Goal: Check status: Check status

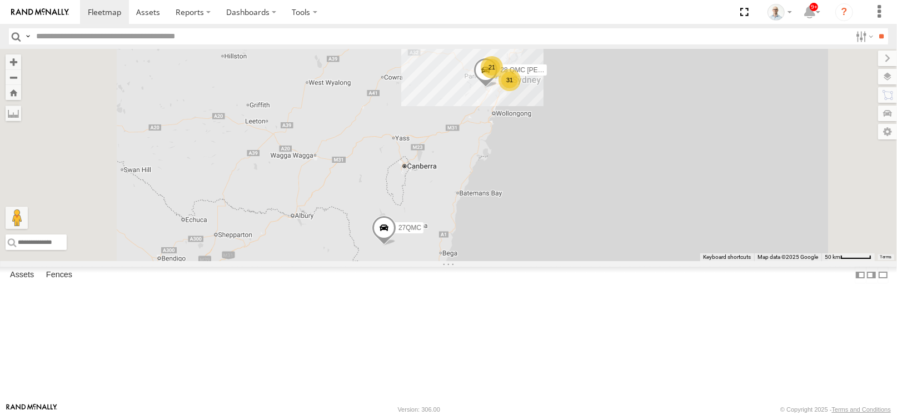
click at [503, 78] on div "21" at bounding box center [492, 67] width 22 height 22
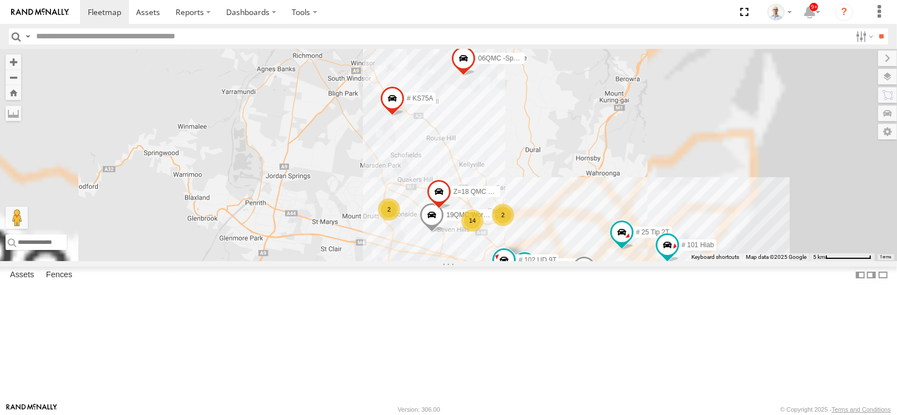
drag, startPoint x: 655, startPoint y: 309, endPoint x: 617, endPoint y: 284, distance: 46.1
click at [619, 261] on div "28 QMC [PERSON_NAME] 27QMC 22 14 # KS75A # 25 Tip 2T 2 19QMC Workshop 2 06QMC -…" at bounding box center [448, 155] width 897 height 212
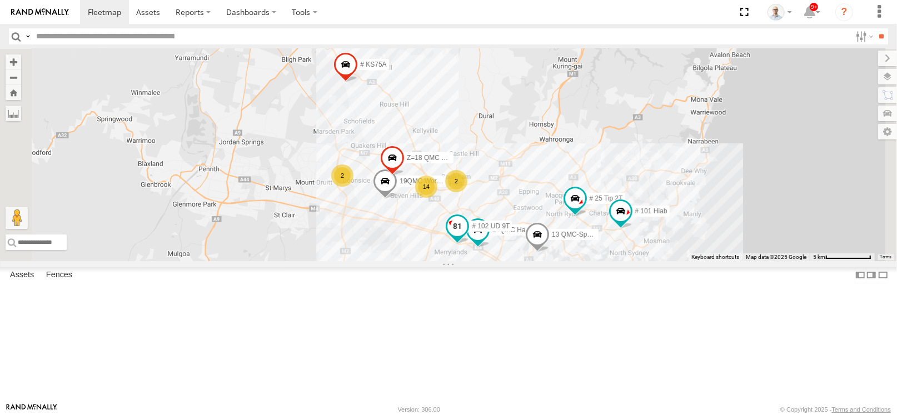
drag, startPoint x: 654, startPoint y: 296, endPoint x: 622, endPoint y: 270, distance: 41.1
click at [539, 236] on label "14QMC Hamza" at bounding box center [512, 230] width 56 height 11
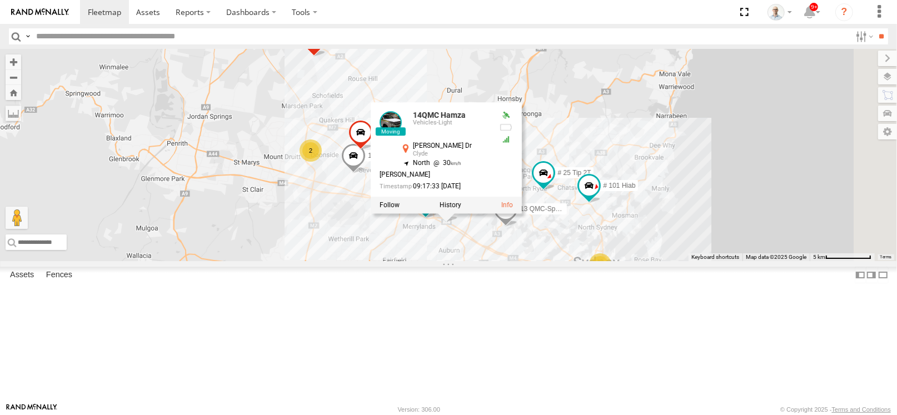
click at [735, 213] on div "28 QMC [PERSON_NAME] 27QMC 22 14 # KS75A # 25 Tip 2T 2 19QMC Workshop 2 06QMC -…" at bounding box center [448, 155] width 897 height 212
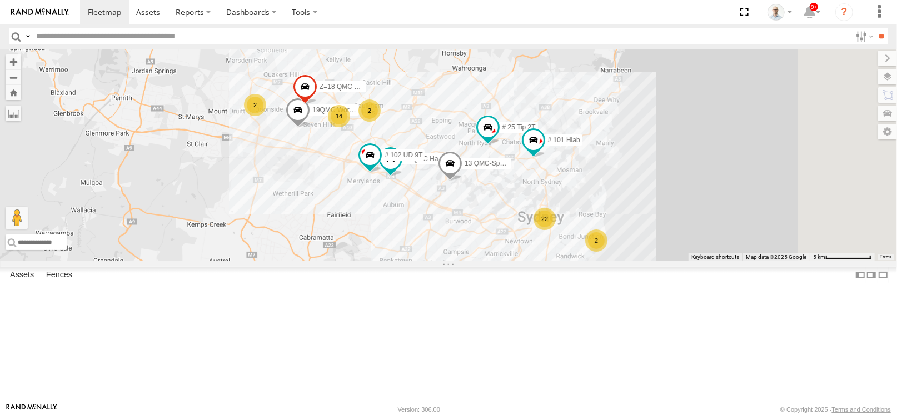
drag, startPoint x: 715, startPoint y: 307, endPoint x: 694, endPoint y: 289, distance: 28.0
click at [694, 261] on div "28 QMC [PERSON_NAME] 27QMC 22 14 # KS75A # 25 Tip 2T 2 19QMC Workshop 2 06QMC -…" at bounding box center [448, 155] width 897 height 212
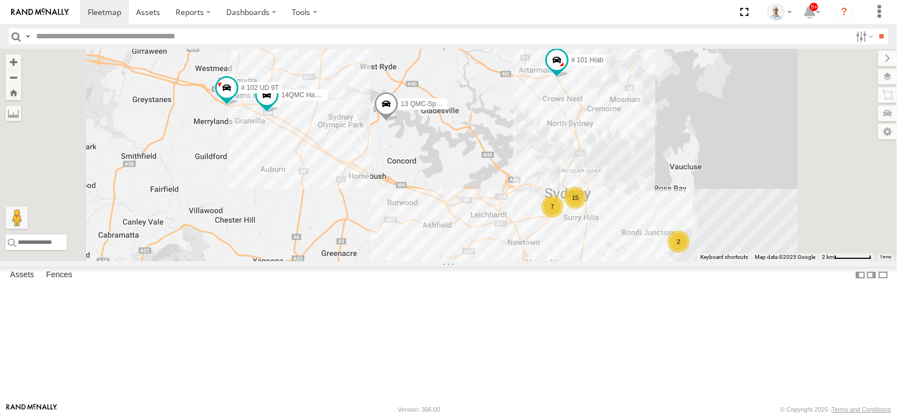
drag, startPoint x: 569, startPoint y: 240, endPoint x: 579, endPoint y: 257, distance: 19.7
click at [579, 257] on div "28 QMC [PERSON_NAME] 27QMC # KS75A # 25 Tip 2T 19QMC Workshop 06QMC -Spare 14QM…" at bounding box center [448, 155] width 897 height 212
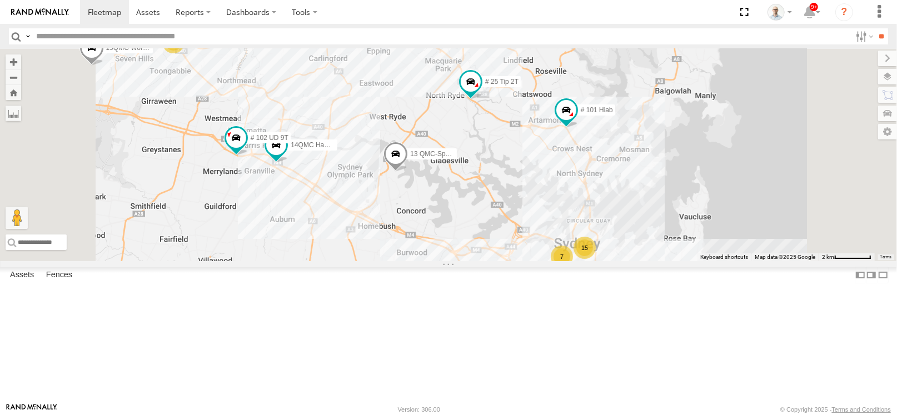
drag, startPoint x: 580, startPoint y: 179, endPoint x: 553, endPoint y: 217, distance: 47.1
click at [582, 215] on div "28 QMC [PERSON_NAME] 27QMC # KS75A # 25 Tip 2T 19QMC Workshop 06QMC -Spare 14QM…" at bounding box center [448, 155] width 897 height 212
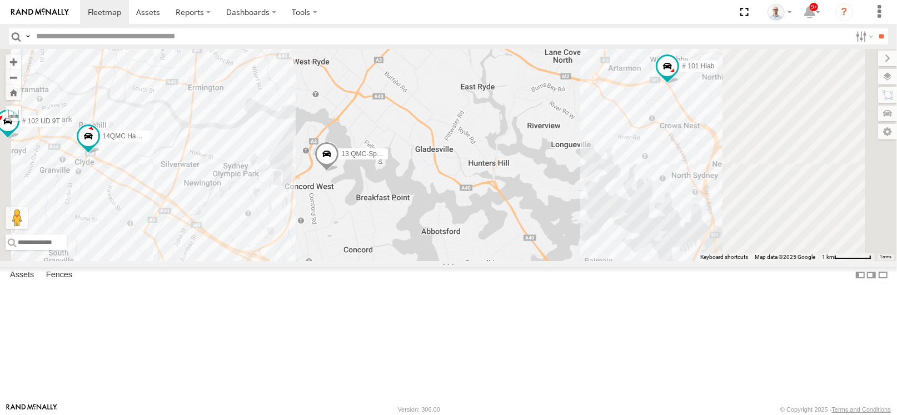
drag, startPoint x: 783, startPoint y: 282, endPoint x: 699, endPoint y: 232, distance: 97.7
click at [714, 230] on div "28 QMC [PERSON_NAME] 27QMC # KS75A # 25 Tip 2T 19QMC Workshop 06QMC -Spare 14QM…" at bounding box center [448, 155] width 897 height 212
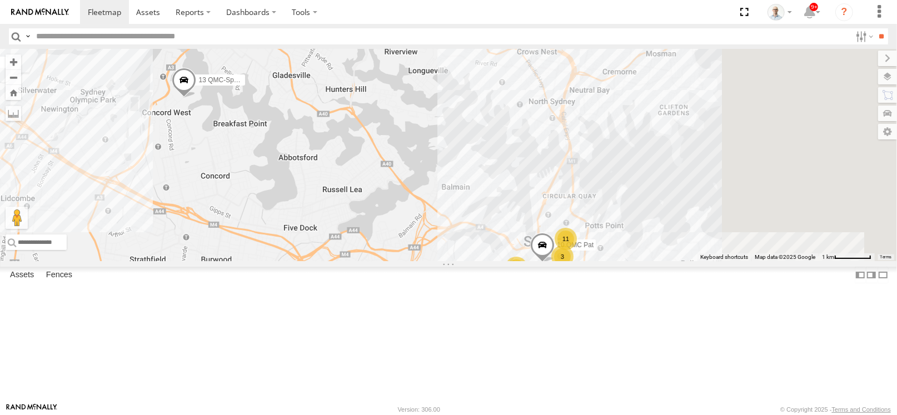
drag, startPoint x: 766, startPoint y: 257, endPoint x: 634, endPoint y: 220, distance: 137.6
click at [683, 228] on div "28 QMC [PERSON_NAME] 27QMC # KS75A # 25 Tip 2T 19QMC Workshop 06QMC -Spare 14QM…" at bounding box center [448, 155] width 897 height 212
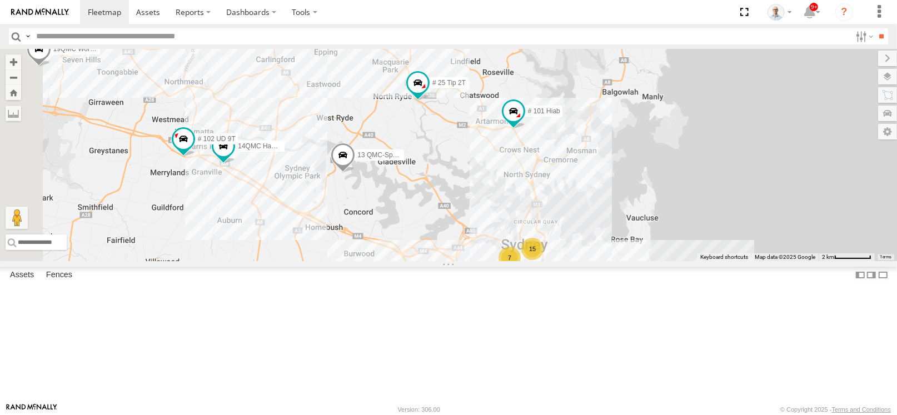
drag, startPoint x: 331, startPoint y: 208, endPoint x: 485, endPoint y: 276, distance: 169.0
click at [485, 261] on div "28 QMC [PERSON_NAME] 27QMC # KS75A # 25 Tip 2T 19QMC Workshop 06QMC -Spare 14QM…" at bounding box center [448, 155] width 897 height 212
click at [543, 260] on div "15" at bounding box center [532, 249] width 22 height 22
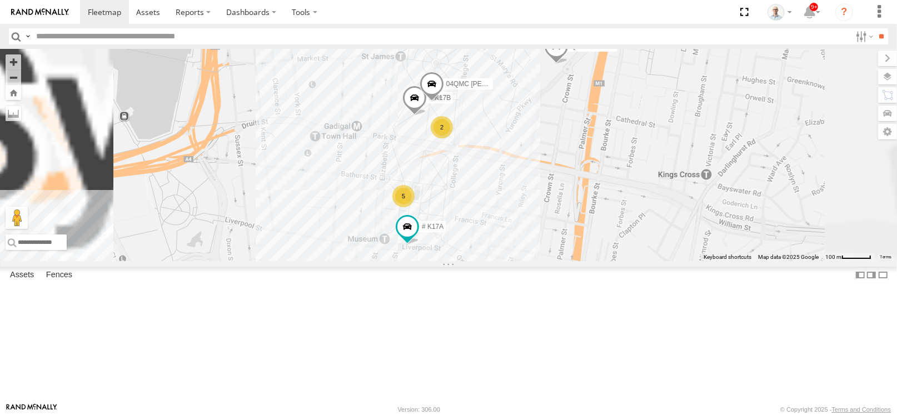
drag, startPoint x: 677, startPoint y: 292, endPoint x: 578, endPoint y: 254, distance: 106.1
click at [603, 261] on div "28 QMC [PERSON_NAME] 27QMC # KS75A # 25 Tip 2T 19QMC Workshop 06QMC -Spare 14QM…" at bounding box center [448, 155] width 897 height 212
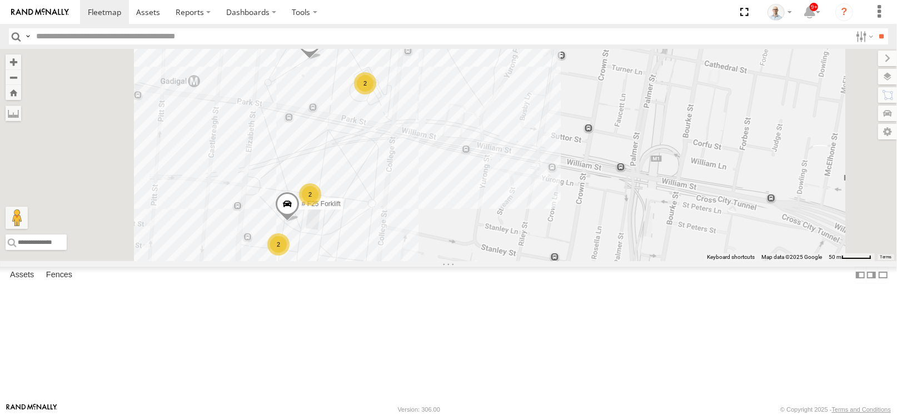
drag, startPoint x: 505, startPoint y: 191, endPoint x: 527, endPoint y: 240, distance: 53.0
click at [527, 240] on div "28 QMC [PERSON_NAME] 27QMC # KS75A # 25 Tip 2T 19QMC Workshop 06QMC -Spare 14QM…" at bounding box center [448, 155] width 897 height 212
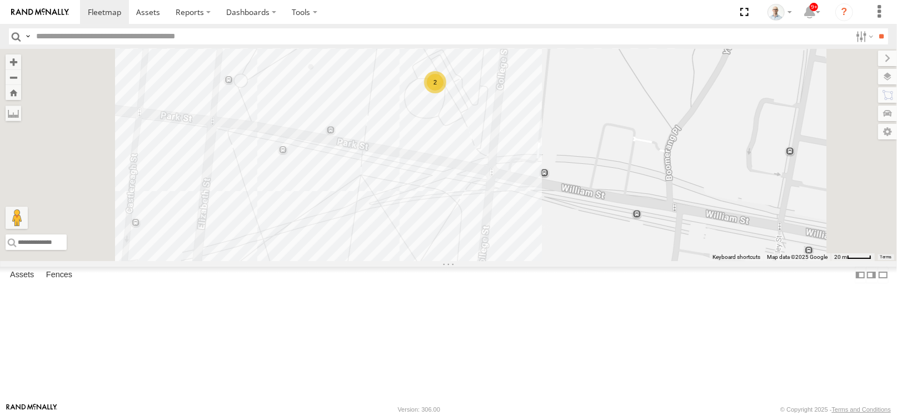
drag, startPoint x: 509, startPoint y: 173, endPoint x: 485, endPoint y: 269, distance: 98.4
click at [485, 261] on div "28 QMC [PERSON_NAME] 27QMC # KS75A # 25 Tip 2T 19QMC Workshop 06QMC -Spare 14QM…" at bounding box center [448, 155] width 897 height 212
click at [445, 95] on div "2" at bounding box center [434, 84] width 22 height 22
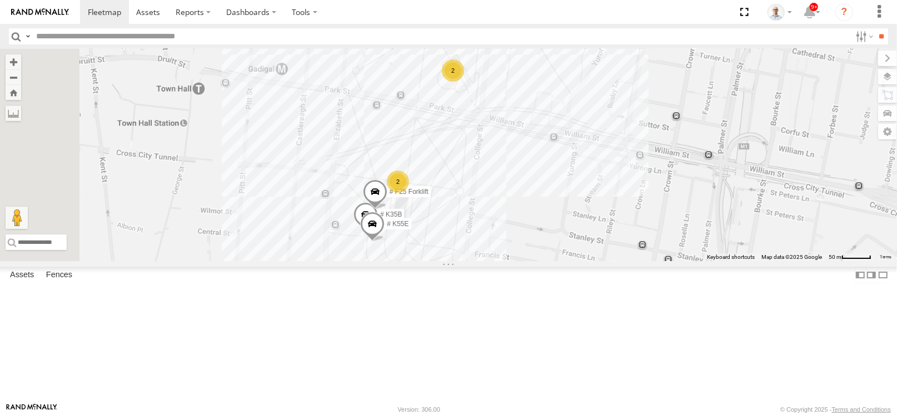
drag, startPoint x: 514, startPoint y: 286, endPoint x: 580, endPoint y: 126, distance: 173.8
click at [582, 117] on div "28 QMC [PERSON_NAME] 27QMC # KS75A # 25 Tip 2T 19QMC Workshop 06QMC -Spare 14QM…" at bounding box center [448, 155] width 897 height 212
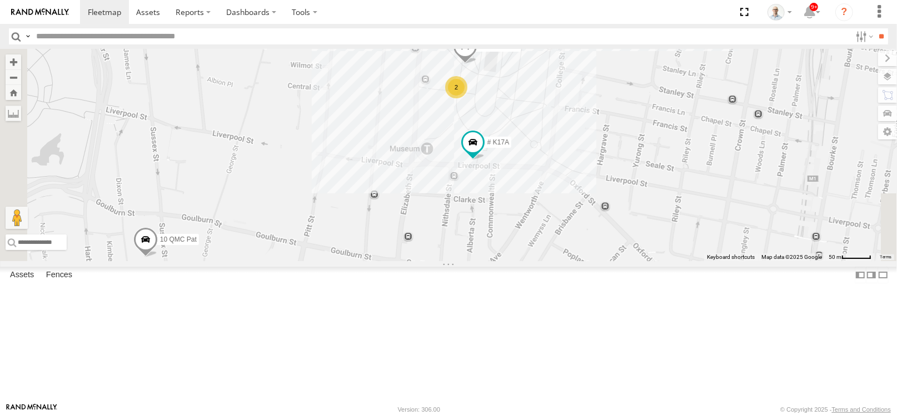
click at [499, 48] on div "2" at bounding box center [487, 37] width 22 height 22
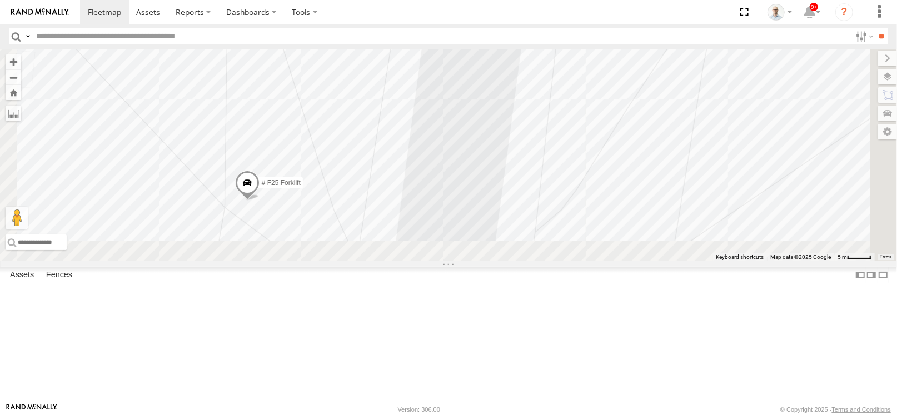
drag, startPoint x: 659, startPoint y: 278, endPoint x: 608, endPoint y: 158, distance: 130.0
click at [682, 90] on div "28 QMC [PERSON_NAME] 27QMC # KS75A # 25 Tip 2T 19QMC Workshop 06QMC -Spare 14QM…" at bounding box center [448, 155] width 897 height 212
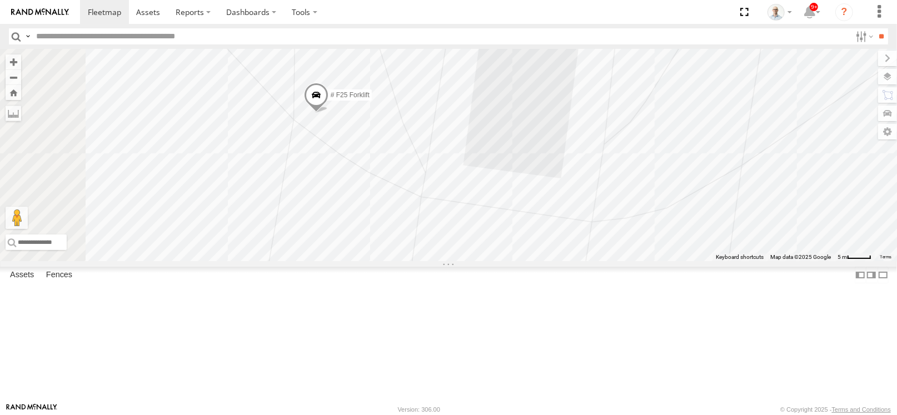
drag, startPoint x: 468, startPoint y: 256, endPoint x: 570, endPoint y: 136, distance: 157.3
click at [570, 136] on div "28 QMC [PERSON_NAME] 27QMC # KS75A # 25 Tip 2T 19QMC Workshop 06QMC -Spare 14QM…" at bounding box center [448, 155] width 897 height 212
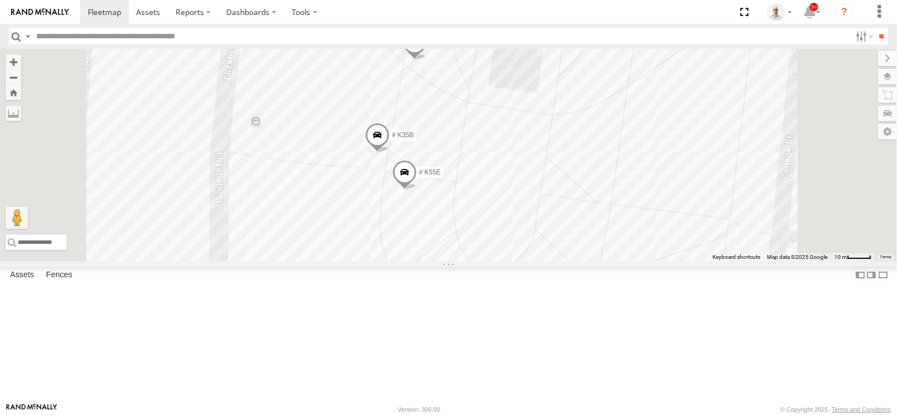
drag, startPoint x: 571, startPoint y: 288, endPoint x: 587, endPoint y: 249, distance: 42.1
click at [587, 249] on div "28 QMC [PERSON_NAME] 27QMC # KS75A # 25 Tip 2T 19QMC Workshop 06QMC -Spare 14QM…" at bounding box center [448, 155] width 897 height 212
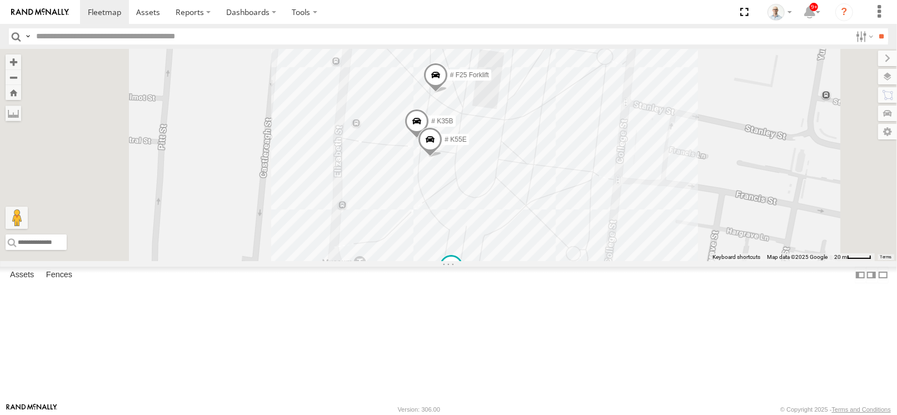
drag, startPoint x: 638, startPoint y: 306, endPoint x: 624, endPoint y: 297, distance: 16.2
click at [624, 261] on div "28 QMC [PERSON_NAME] 27QMC # KS75A # 25 Tip 2T 19QMC Workshop 06QMC -Spare 14QM…" at bounding box center [448, 155] width 897 height 212
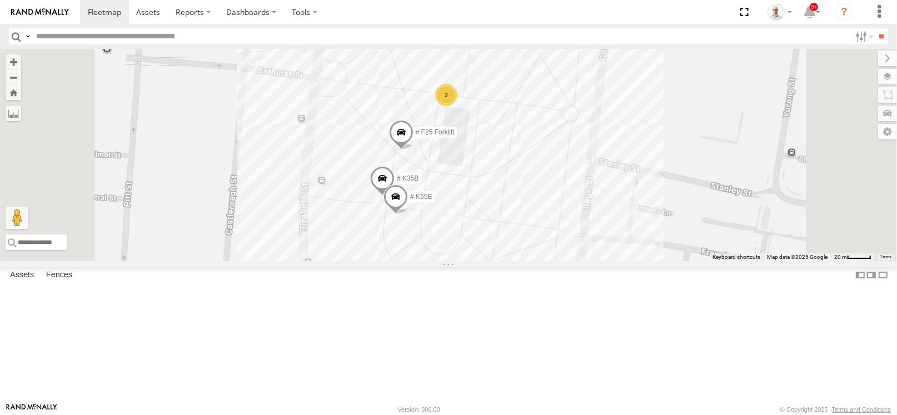
drag, startPoint x: 626, startPoint y: 106, endPoint x: 585, endPoint y: 168, distance: 74.5
click at [597, 168] on div "28 QMC [PERSON_NAME] 27QMC # KS75A # 25 Tip 2T 19QMC Workshop 06QMC -Spare 14QM…" at bounding box center [448, 155] width 897 height 212
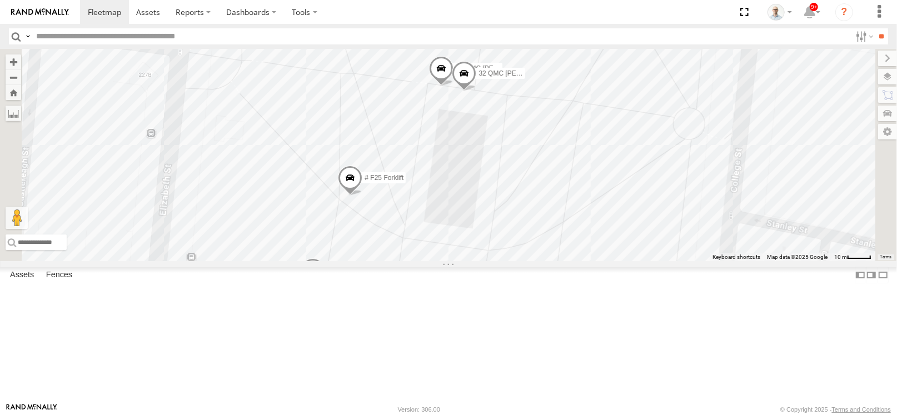
drag, startPoint x: 549, startPoint y: 249, endPoint x: 591, endPoint y: 25, distance: 227.5
click at [588, 28] on body at bounding box center [448, 207] width 897 height 415
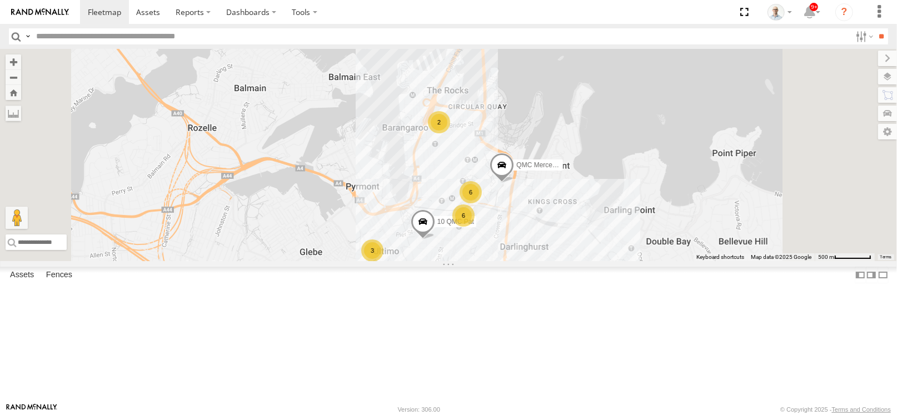
click at [527, 261] on div "10 QMC Pat QMC Mercedes 6 3 4 2 6" at bounding box center [448, 155] width 897 height 212
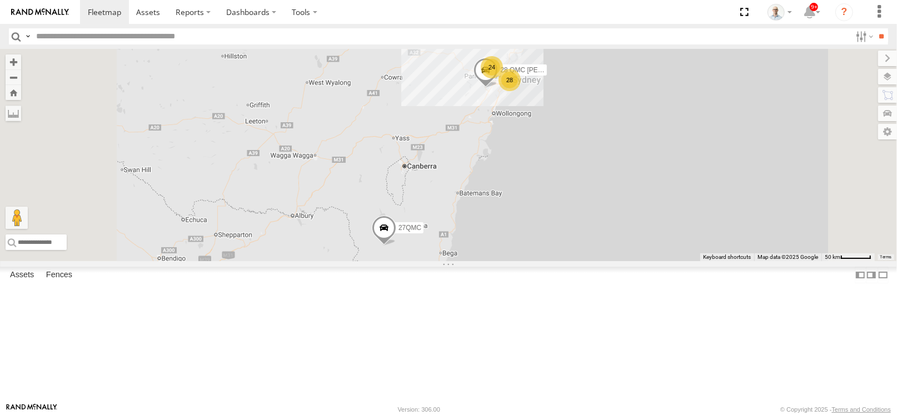
click at [503, 78] on div "24" at bounding box center [492, 67] width 22 height 22
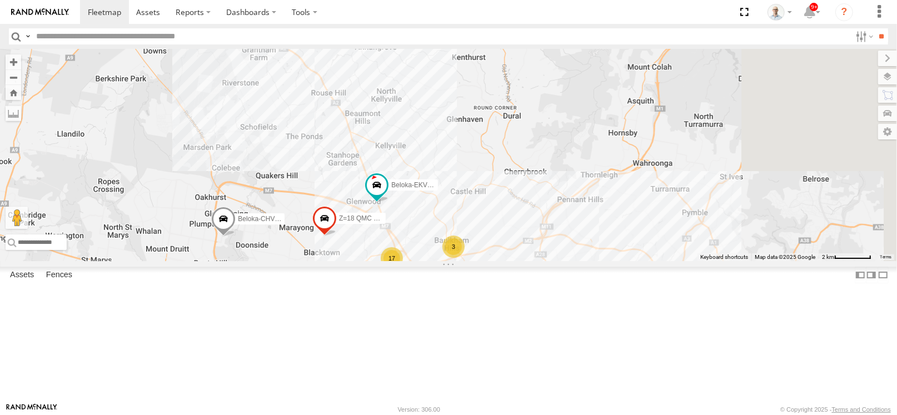
drag, startPoint x: 567, startPoint y: 270, endPoint x: 430, endPoint y: 232, distance: 142.1
click at [453, 234] on div "28 QMC [PERSON_NAME] 27QMC # KS75A Beloka-EKV93V 06QMC -Spare Beloka-CHV61N Z=1…" at bounding box center [448, 155] width 897 height 212
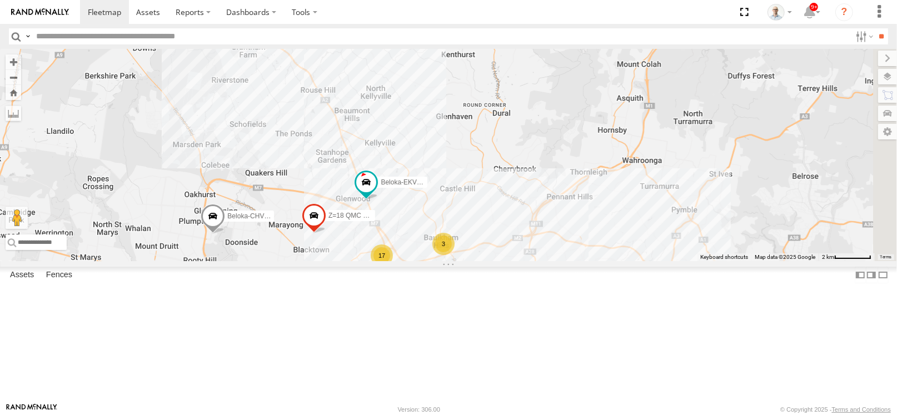
drag, startPoint x: 603, startPoint y: 167, endPoint x: 550, endPoint y: 141, distance: 59.7
click at [550, 141] on div "28 QMC [PERSON_NAME] 27QMC # KS75A Beloka-EKV93V 06QMC -Spare Beloka-CHV61N Z=1…" at bounding box center [448, 155] width 897 height 212
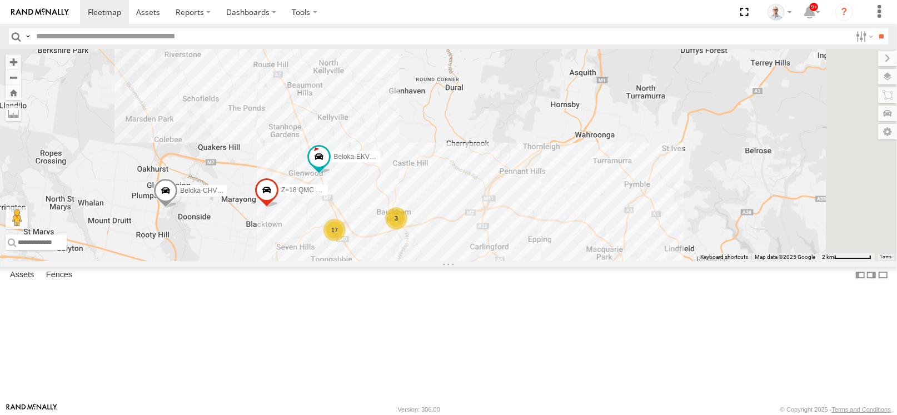
click at [408, 230] on div "3" at bounding box center [396, 218] width 22 height 22
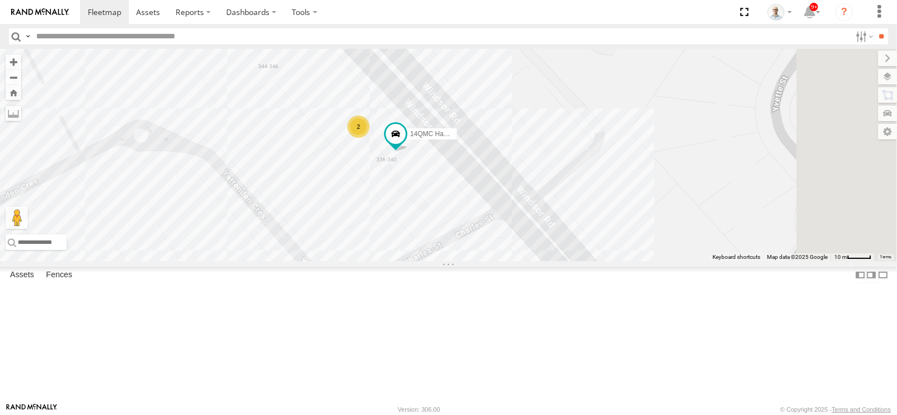
drag, startPoint x: 678, startPoint y: 240, endPoint x: 506, endPoint y: 202, distance: 175.8
click at [579, 176] on div "28 QMC [PERSON_NAME] 27QMC # KS75A Beloka-EKV93V 06QMC -Spare Beloka-CHV61N Z=1…" at bounding box center [448, 155] width 897 height 212
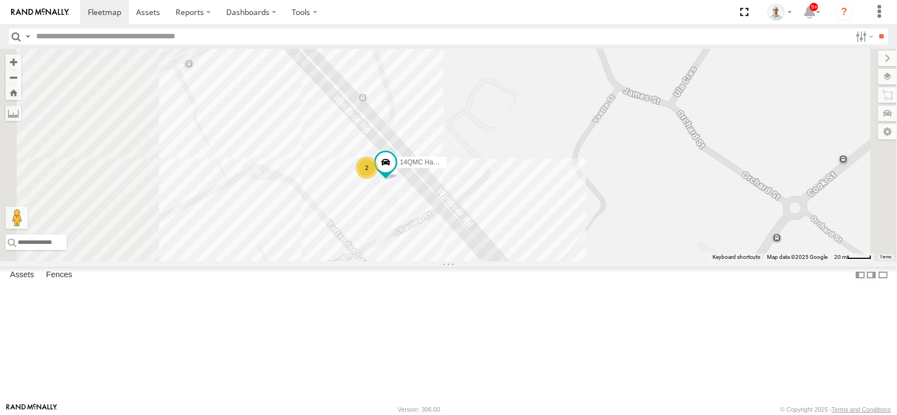
drag, startPoint x: 439, startPoint y: 318, endPoint x: 542, endPoint y: 334, distance: 104.1
click at [542, 261] on div "28 QMC [PERSON_NAME] 27QMC # KS75A Beloka-EKV93V 06QMC -Spare Beloka-CHV61N Z=1…" at bounding box center [448, 155] width 897 height 212
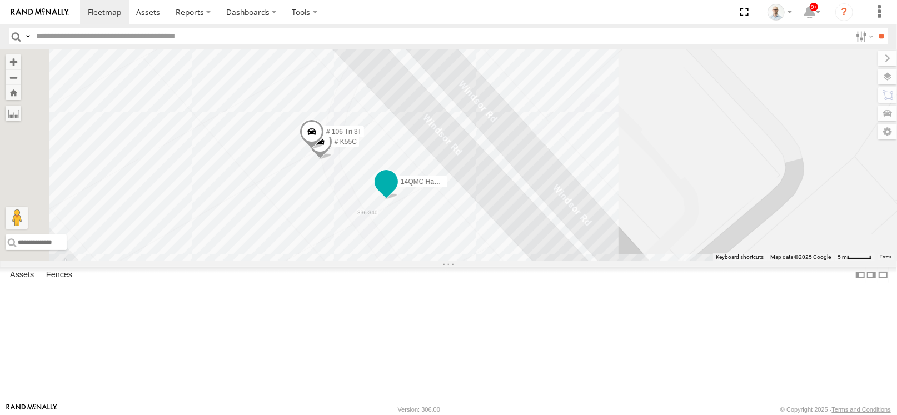
drag, startPoint x: 501, startPoint y: 260, endPoint x: 569, endPoint y: 240, distance: 71.4
click at [396, 192] on span at bounding box center [386, 182] width 20 height 20
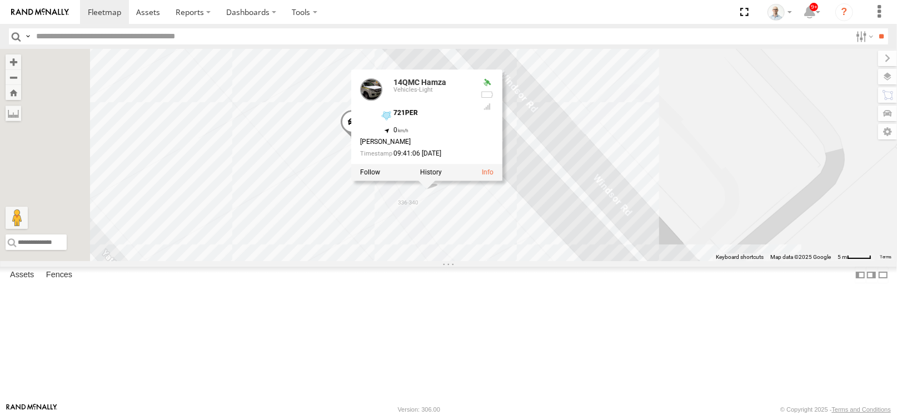
click at [678, 93] on div "28 QMC [PERSON_NAME] 27QMC # KS75A Beloka-EKV93V 06QMC -Spare Beloka-CHV61N Z=1…" at bounding box center [448, 155] width 897 height 212
